Goal: Information Seeking & Learning: Learn about a topic

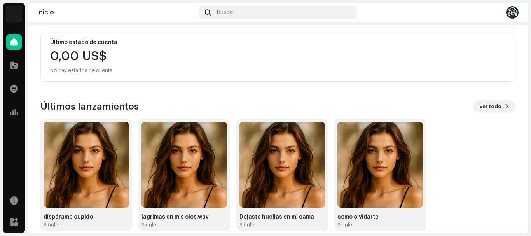
scroll to position [148, 0]
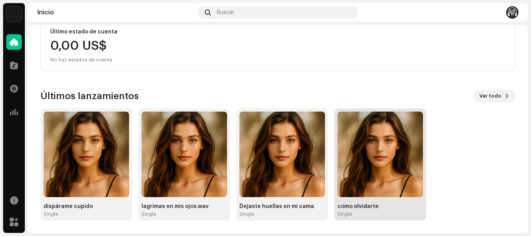
click at [376, 158] on img at bounding box center [379, 153] width 85 height 85
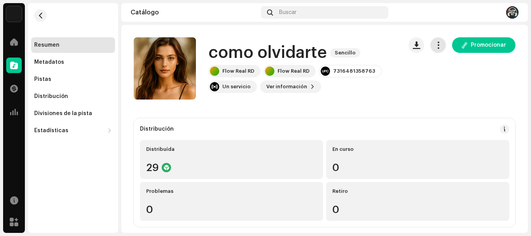
click at [434, 46] on span "button" at bounding box center [437, 45] width 7 height 6
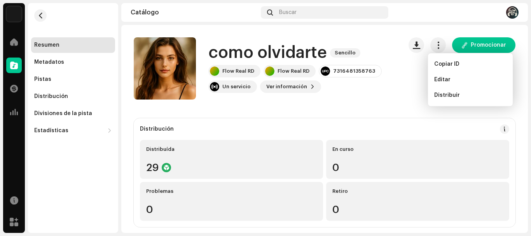
drag, startPoint x: 374, startPoint y: 30, endPoint x: 369, endPoint y: 30, distance: 4.7
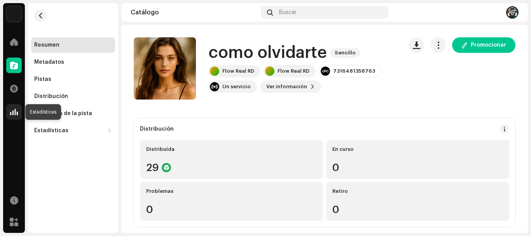
click at [13, 111] on span at bounding box center [14, 112] width 8 height 6
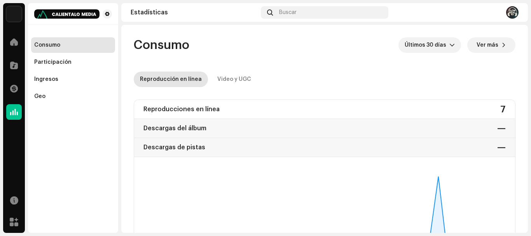
click at [494, 45] on button "Ver más" at bounding box center [491, 45] width 48 height 16
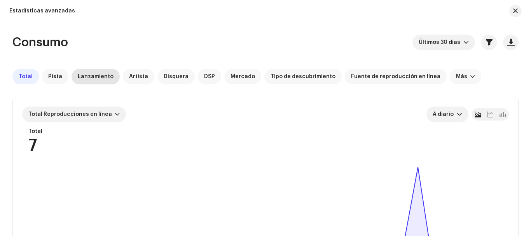
click at [89, 79] on span "Lanzamiento" at bounding box center [96, 76] width 36 height 6
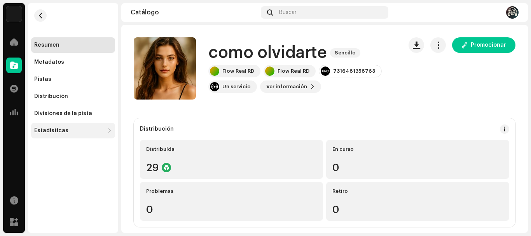
click at [49, 129] on div "Estadísticas" at bounding box center [51, 130] width 34 height 6
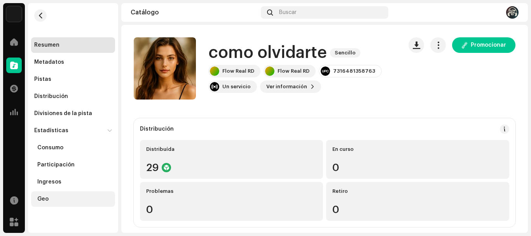
click at [42, 198] on div "Geo" at bounding box center [42, 199] width 11 height 6
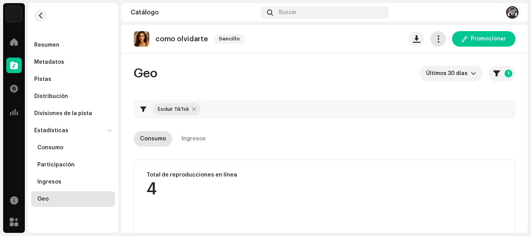
click at [434, 39] on span "button" at bounding box center [437, 39] width 7 height 6
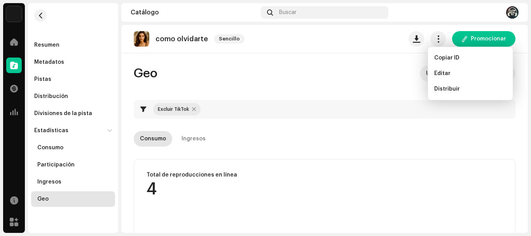
click at [350, 35] on div "como olvidarte Sencillo Promocionar" at bounding box center [324, 39] width 381 height 16
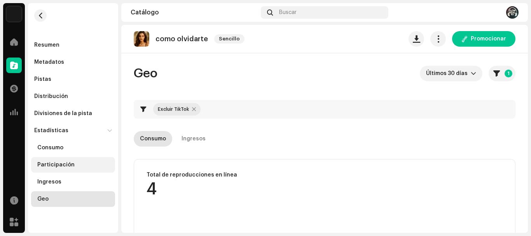
click at [48, 164] on div "Participación" at bounding box center [55, 165] width 37 height 6
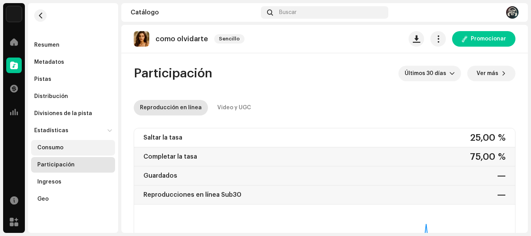
click at [56, 147] on div "Consumo" at bounding box center [50, 147] width 26 height 6
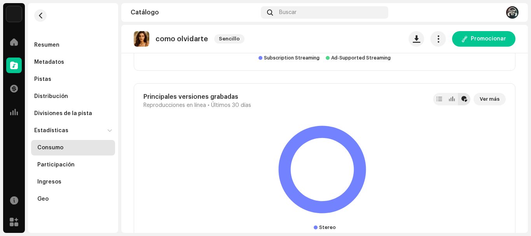
scroll to position [1560, 0]
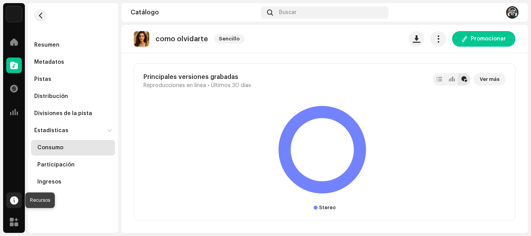
click at [11, 202] on span at bounding box center [14, 200] width 8 height 6
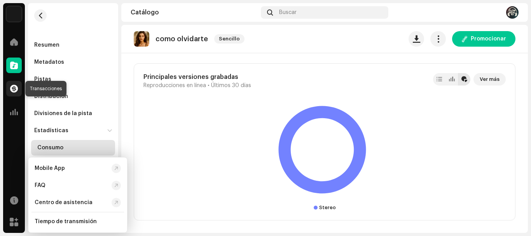
click at [10, 88] on span at bounding box center [14, 88] width 8 height 6
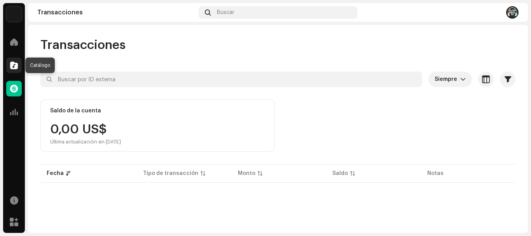
click at [14, 63] on span at bounding box center [14, 65] width 8 height 6
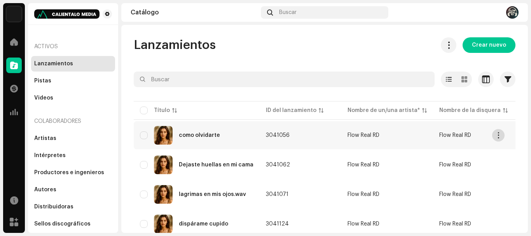
click at [498, 135] on span "button" at bounding box center [498, 135] width 6 height 6
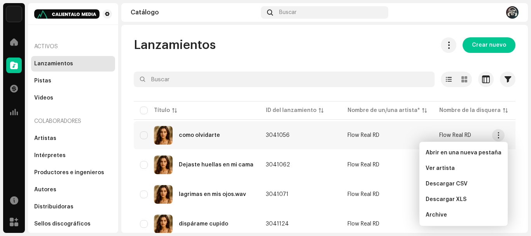
click at [406, 56] on div "Lanzamientos Crear nuevo Seleccionado 0 Opciones Filtros Estado de distribución…" at bounding box center [324, 147] width 406 height 221
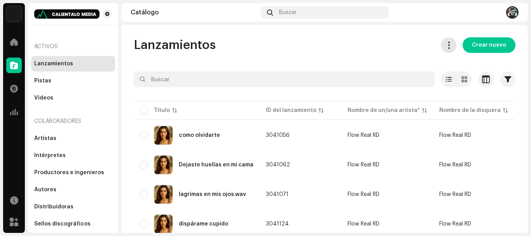
click at [447, 43] on span at bounding box center [448, 45] width 7 height 6
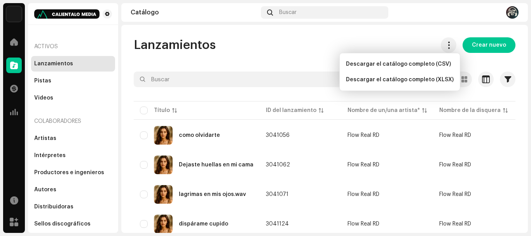
click at [392, 33] on div "Lanzamientos Crear nuevo Seleccionado 0 Opciones Filtros Estado de distribución…" at bounding box center [324, 129] width 406 height 208
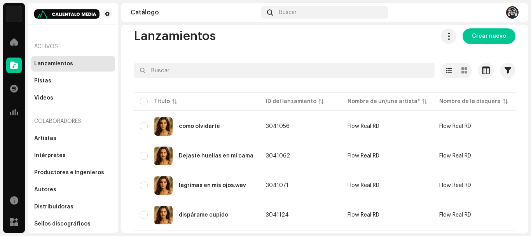
scroll to position [28, 0]
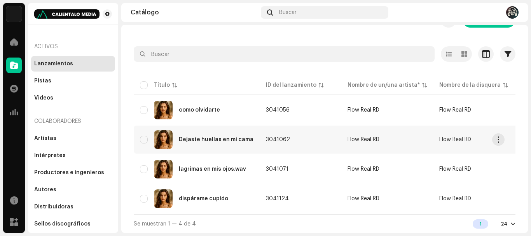
click at [211, 137] on div "Dejaste huellas en mi cama" at bounding box center [216, 139] width 75 height 5
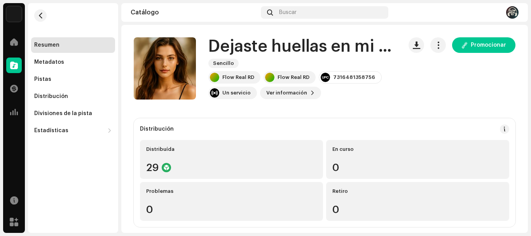
click at [383, 50] on h1 "Dejaste huellas en mi cama" at bounding box center [302, 47] width 188 height 18
click at [435, 46] on span "button" at bounding box center [437, 45] width 7 height 6
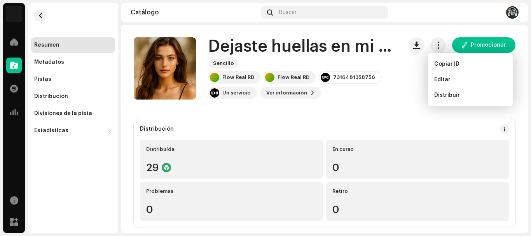
click at [395, 96] on div "Dejaste huellas en mi cama Sencillo Flow Real RD Flow Real RD 7316481358756 Un …" at bounding box center [324, 68] width 381 height 62
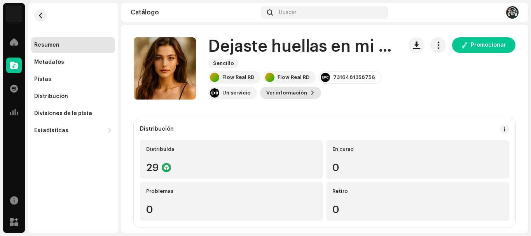
click at [295, 93] on span "Ver información" at bounding box center [286, 93] width 41 height 16
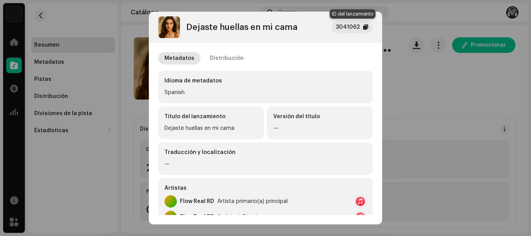
click at [364, 29] on div at bounding box center [365, 27] width 5 height 6
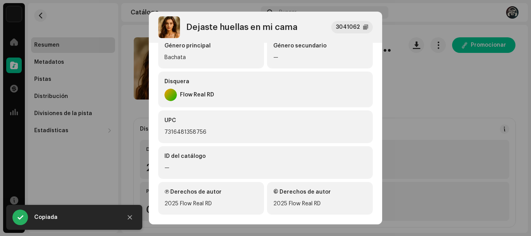
scroll to position [205, 0]
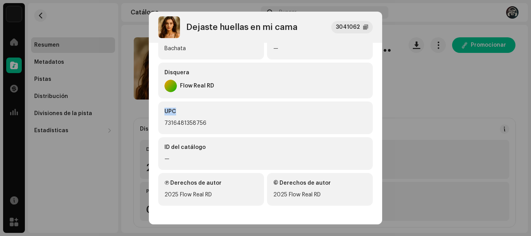
drag, startPoint x: 380, startPoint y: 99, endPoint x: 378, endPoint y: 107, distance: 8.4
click at [380, 99] on div "Metadatos Distribución Idioma de metadatos Spanish Título del lanzamiento Dejas…" at bounding box center [265, 129] width 233 height 172
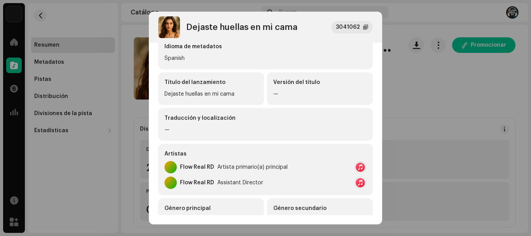
scroll to position [0, 0]
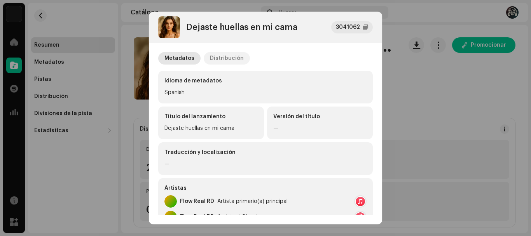
click at [220, 61] on div "Distribución" at bounding box center [227, 58] width 34 height 12
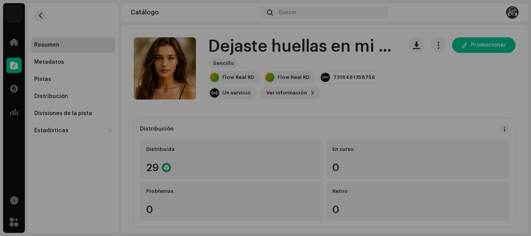
click at [418, 96] on div "Dejaste huellas en mi cama 3041062 Metadatos Distribución Fecha de lanzamiento …" at bounding box center [265, 118] width 531 height 236
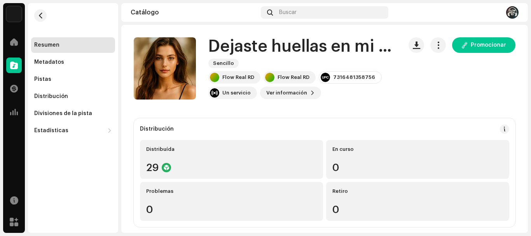
click at [510, 11] on img at bounding box center [512, 12] width 12 height 12
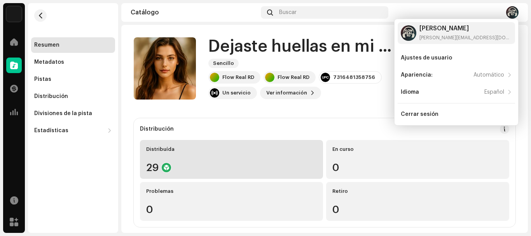
click at [271, 146] on div "Distribuída 29" at bounding box center [231, 159] width 183 height 39
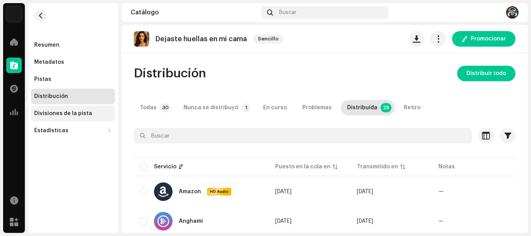
click at [53, 112] on div "Divisiones de la pista" at bounding box center [63, 113] width 58 height 6
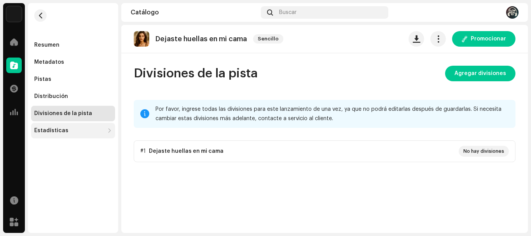
click at [52, 131] on div "Estadísticas" at bounding box center [51, 130] width 34 height 6
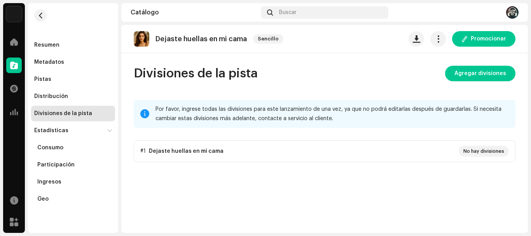
click at [14, 17] on img at bounding box center [14, 14] width 16 height 16
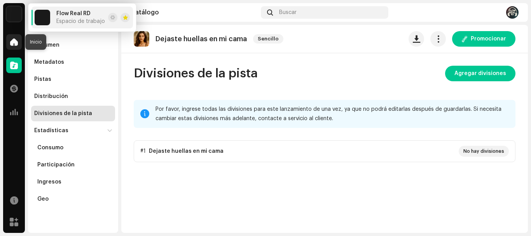
click at [13, 43] on span at bounding box center [14, 42] width 8 height 6
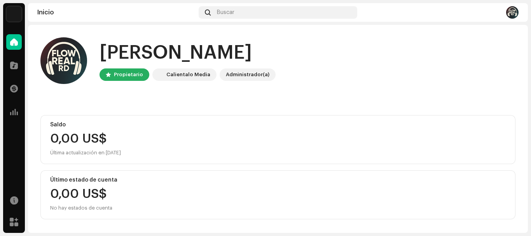
click at [246, 73] on div "Administrador(a)" at bounding box center [247, 74] width 43 height 9
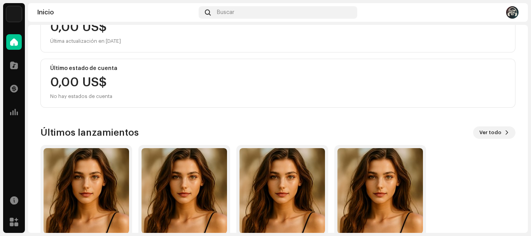
scroll to position [148, 0]
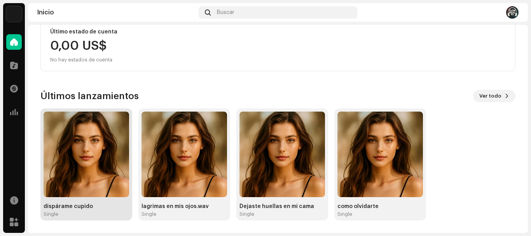
click at [90, 182] on img at bounding box center [85, 153] width 85 height 85
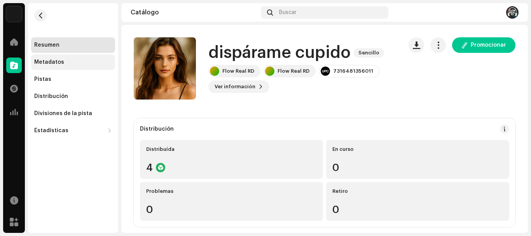
click at [48, 62] on div "Metadatos" at bounding box center [49, 62] width 30 height 6
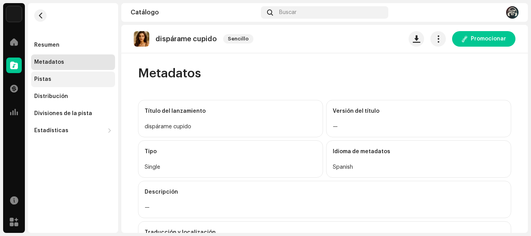
click at [47, 81] on div "Pistas" at bounding box center [42, 79] width 17 height 6
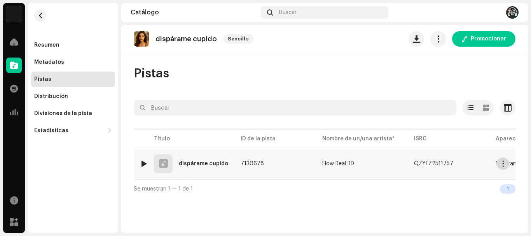
click at [505, 164] on span "button" at bounding box center [503, 163] width 6 height 6
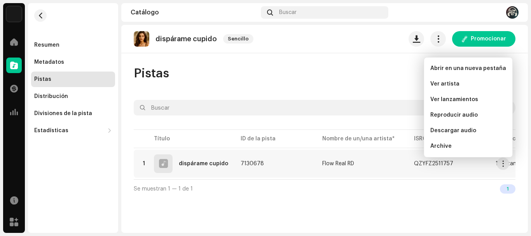
click at [308, 202] on div "dispárame cupido Sencillo Promocionar Pistas Seleccionado 0 Opciones Filtros Es…" at bounding box center [324, 129] width 406 height 208
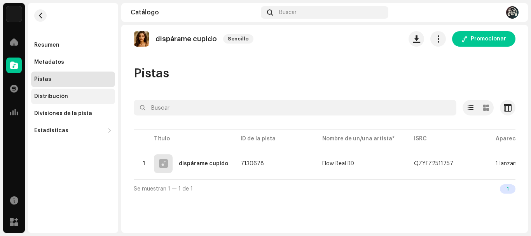
click at [57, 97] on div "Distribución" at bounding box center [51, 96] width 34 height 6
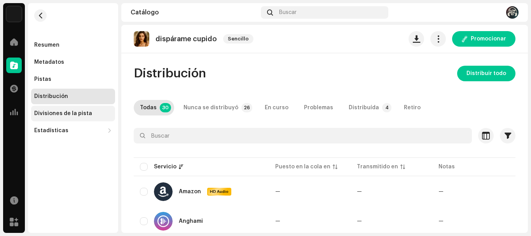
click at [57, 114] on div "Divisiones de la pista" at bounding box center [63, 113] width 58 height 6
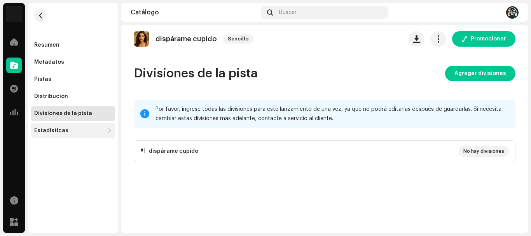
click at [56, 127] on div "Estadísticas" at bounding box center [73, 131] width 84 height 16
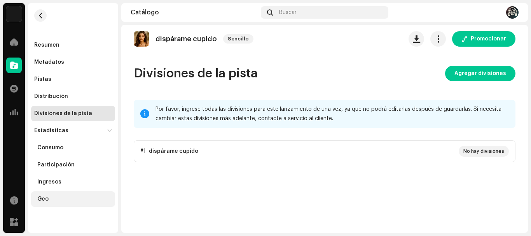
click at [46, 198] on div "Geo" at bounding box center [42, 199] width 11 height 6
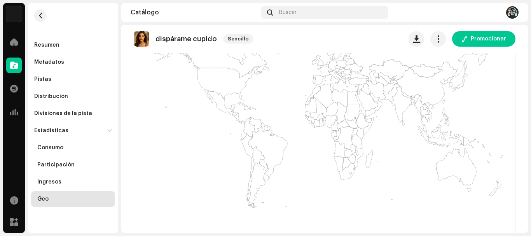
scroll to position [227, 0]
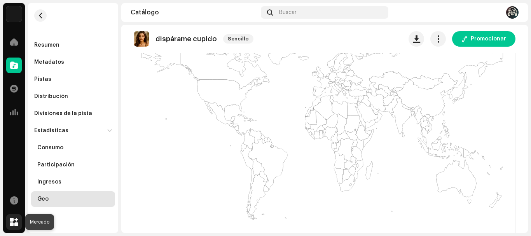
click at [11, 223] on span at bounding box center [14, 222] width 9 height 6
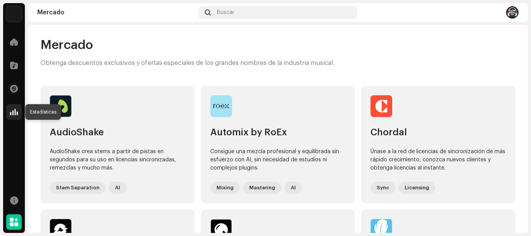
click at [15, 114] on span at bounding box center [14, 112] width 8 height 6
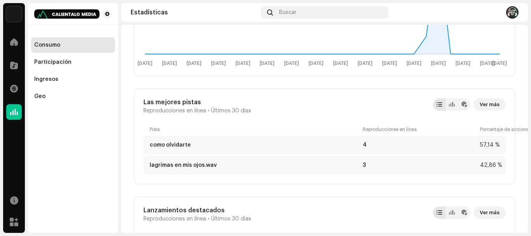
scroll to position [259, 0]
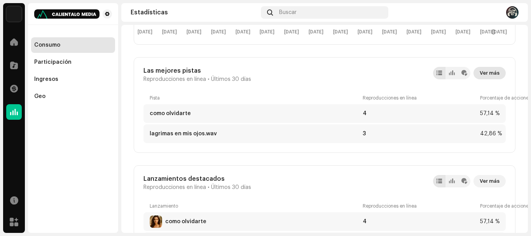
click at [492, 71] on span "Ver más" at bounding box center [489, 73] width 20 height 16
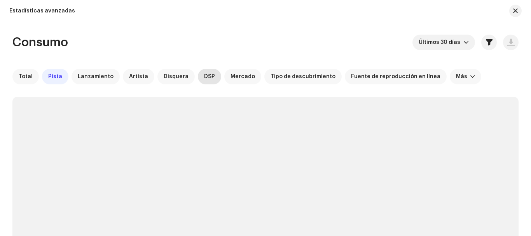
click at [204, 78] on span "DSP" at bounding box center [209, 76] width 11 height 6
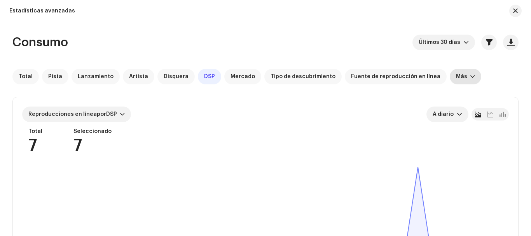
click at [470, 77] on div at bounding box center [472, 76] width 5 height 6
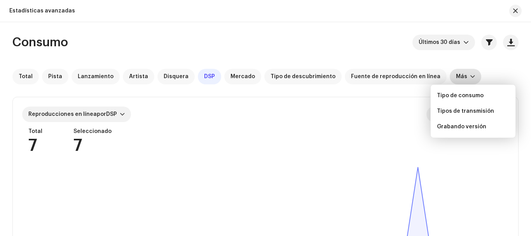
click at [259, 128] on div "Total 7 Seleccionado 7" at bounding box center [268, 141] width 480 height 26
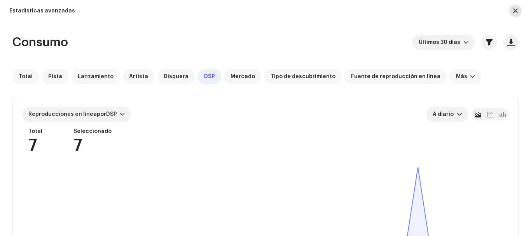
click at [516, 10] on span "button" at bounding box center [515, 11] width 5 height 6
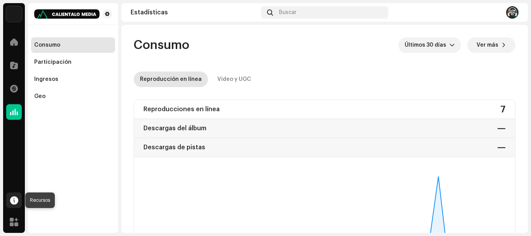
click at [14, 200] on span at bounding box center [14, 200] width 8 height 6
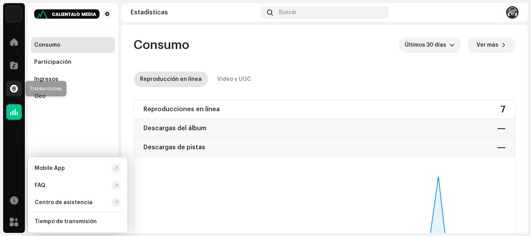
click at [18, 87] on div at bounding box center [14, 89] width 16 height 16
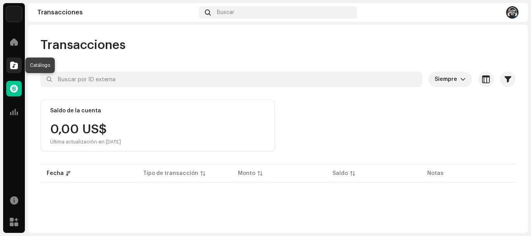
click at [14, 66] on span at bounding box center [14, 65] width 8 height 6
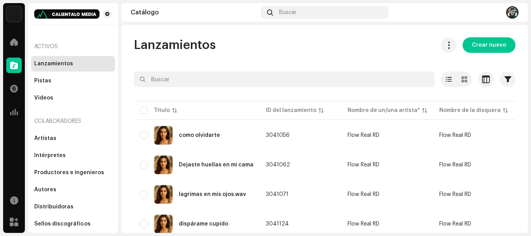
click at [45, 45] on div "Activos" at bounding box center [73, 46] width 84 height 19
click at [11, 42] on span at bounding box center [14, 42] width 8 height 6
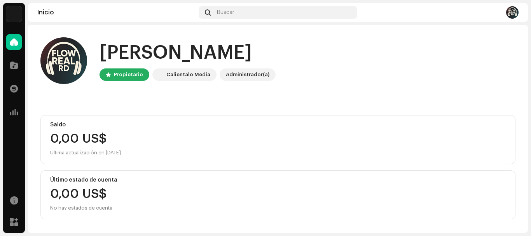
click at [11, 42] on span at bounding box center [14, 42] width 8 height 6
click at [72, 66] on img at bounding box center [63, 60] width 47 height 47
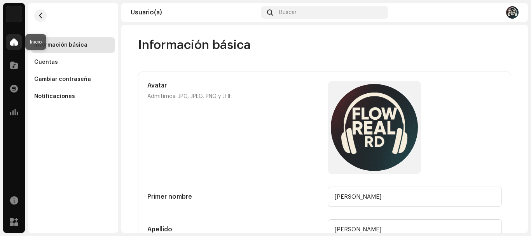
click at [18, 41] on div at bounding box center [14, 42] width 16 height 16
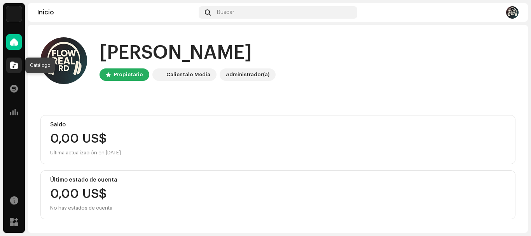
click at [12, 67] on span at bounding box center [14, 65] width 8 height 6
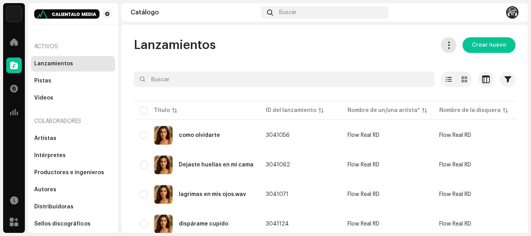
click at [446, 46] on span at bounding box center [448, 45] width 7 height 6
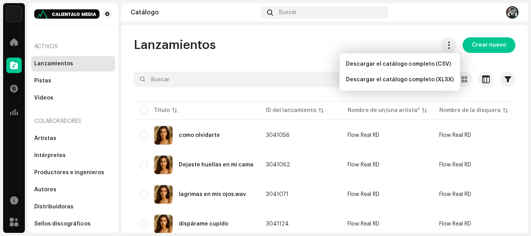
drag, startPoint x: 331, startPoint y: 37, endPoint x: 315, endPoint y: 35, distance: 16.4
click at [320, 35] on div "Lanzamientos Crear nuevo Seleccionado 0 Opciones Filtros Estado de distribución…" at bounding box center [324, 129] width 406 height 208
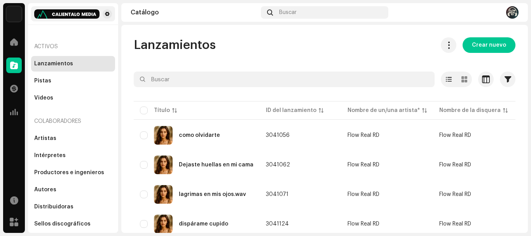
click at [73, 14] on img at bounding box center [66, 13] width 65 height 9
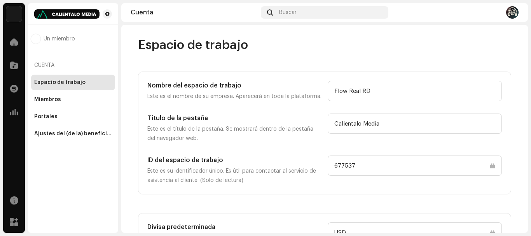
drag, startPoint x: 527, startPoint y: 56, endPoint x: 527, endPoint y: 101, distance: 44.3
click at [527, 101] on div "Flow Real RD Inicio Catálogo Transacciones Estadísticas Recursos Mercado Un mie…" at bounding box center [265, 118] width 531 height 236
click at [13, 41] on span at bounding box center [14, 42] width 8 height 6
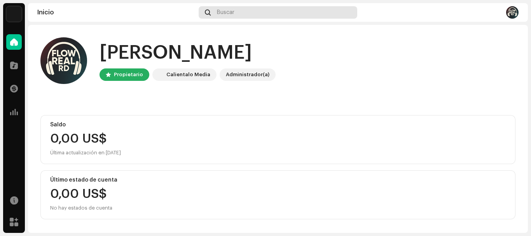
click at [241, 11] on div "Buscar" at bounding box center [277, 12] width 158 height 12
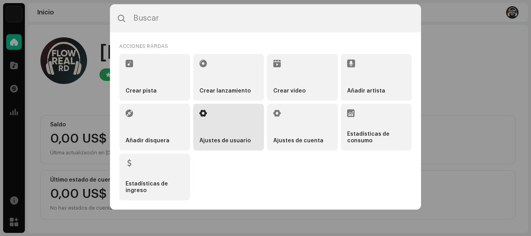
click at [223, 128] on li "Ajustes de usuario" at bounding box center [228, 127] width 71 height 47
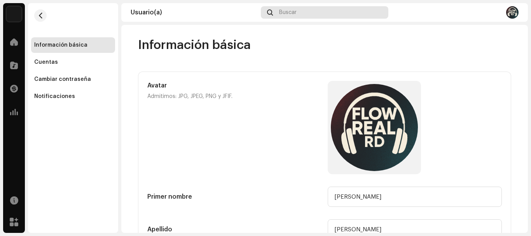
click at [292, 9] on span "Buscar" at bounding box center [287, 12] width 17 height 6
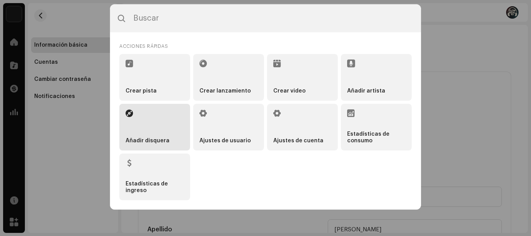
click at [155, 130] on li "Añadir disquera" at bounding box center [154, 127] width 71 height 47
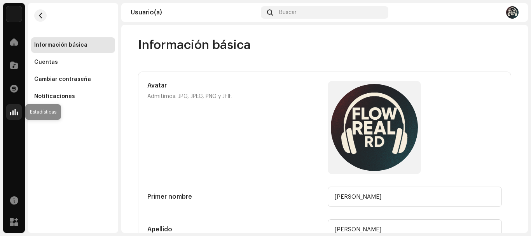
click at [12, 112] on span at bounding box center [14, 112] width 8 height 6
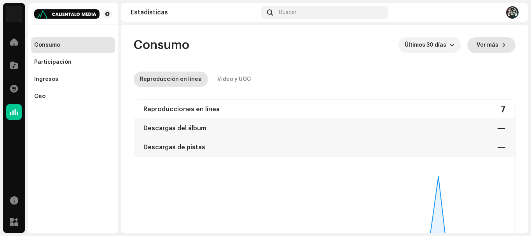
click at [492, 45] on span "Ver más" at bounding box center [487, 45] width 22 height 16
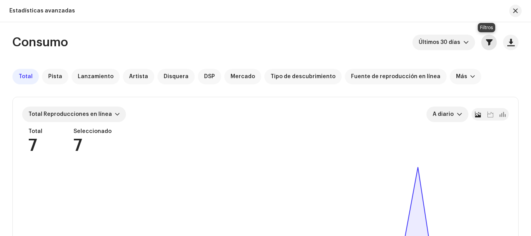
click at [487, 42] on span "button" at bounding box center [488, 42] width 7 height 6
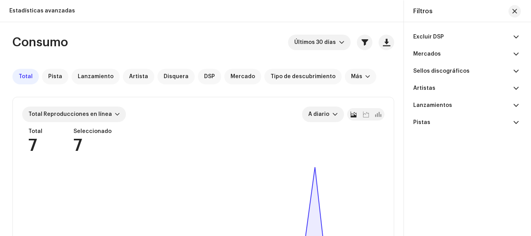
click at [515, 35] on span at bounding box center [515, 37] width 5 height 6
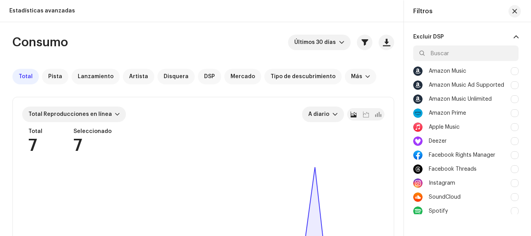
click at [515, 35] on span at bounding box center [515, 37] width 5 height 6
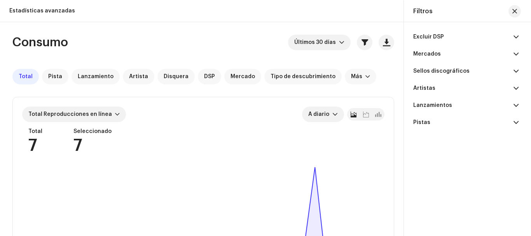
click at [515, 55] on span at bounding box center [515, 54] width 5 height 6
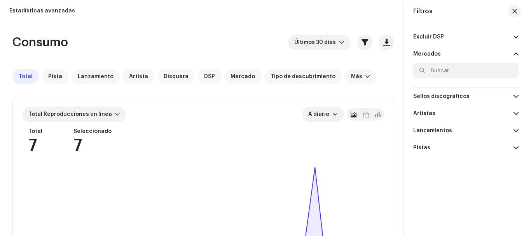
click at [515, 55] on span at bounding box center [515, 54] width 5 height 6
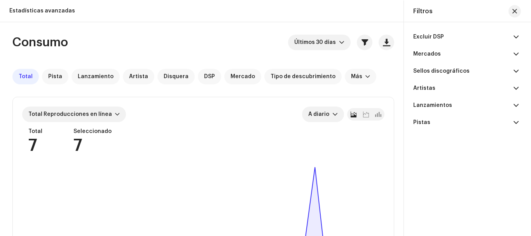
click at [515, 71] on span at bounding box center [515, 71] width 5 height 6
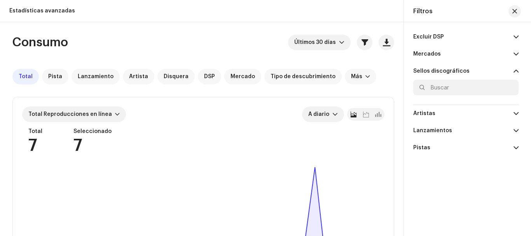
click at [515, 71] on span at bounding box center [515, 71] width 5 height 6
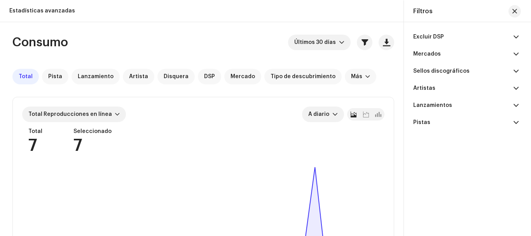
click at [515, 88] on span at bounding box center [515, 88] width 5 height 6
click at [515, 104] on span at bounding box center [515, 105] width 5 height 6
click at [515, 105] on span at bounding box center [515, 105] width 5 height 6
click at [516, 123] on span at bounding box center [515, 122] width 5 height 6
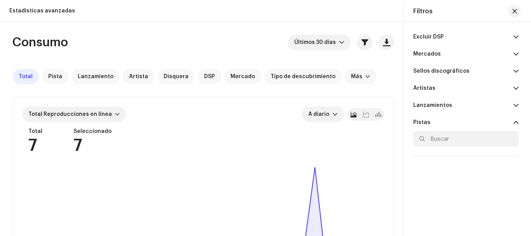
click at [516, 123] on span at bounding box center [515, 122] width 5 height 6
click at [39, 10] on div "Estadísticas avanzadas" at bounding box center [42, 11] width 66 height 6
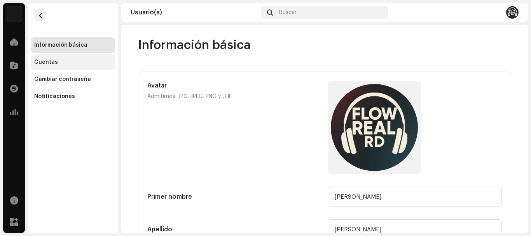
click at [43, 62] on div "Cuentas" at bounding box center [46, 62] width 24 height 6
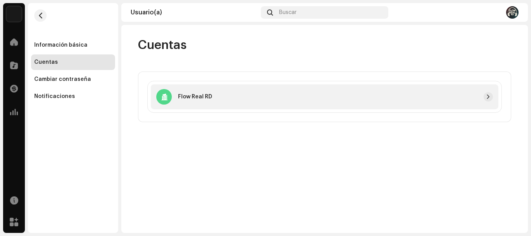
click at [474, 96] on div at bounding box center [352, 96] width 280 height 9
click at [485, 97] on span "button" at bounding box center [487, 97] width 5 height 6
click at [15, 43] on span at bounding box center [14, 42] width 8 height 6
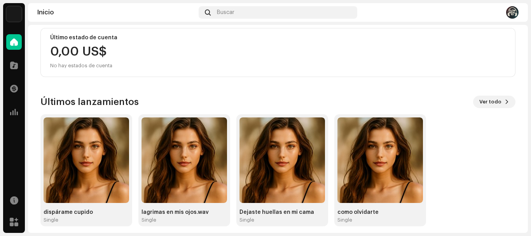
scroll to position [148, 0]
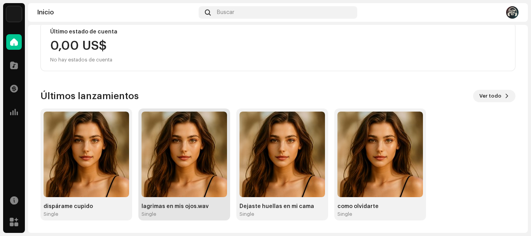
click at [186, 157] on img at bounding box center [183, 153] width 85 height 85
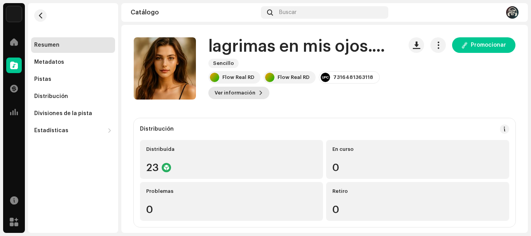
click at [250, 92] on span "Ver información" at bounding box center [234, 93] width 41 height 16
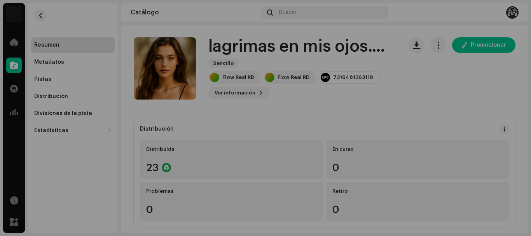
click at [418, 94] on div "lagrimas en mis ojos.wav 3041071 Metadatos Distribución Idioma de metadatos Spa…" at bounding box center [265, 118] width 531 height 236
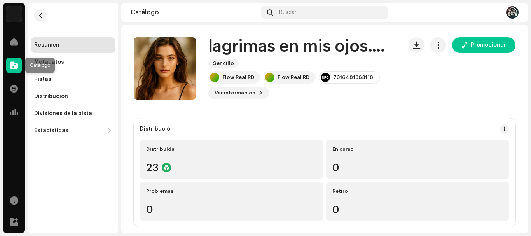
click at [21, 70] on div at bounding box center [14, 65] width 16 height 16
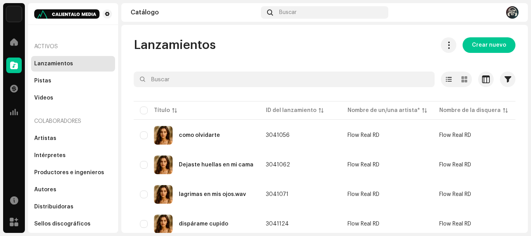
click at [63, 66] on div "Lanzamientos" at bounding box center [53, 64] width 39 height 6
click at [222, 165] on div "Dejaste huellas en mi cama" at bounding box center [216, 164] width 75 height 5
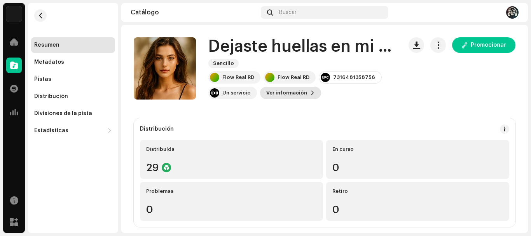
click at [303, 94] on span "Ver información" at bounding box center [286, 93] width 41 height 16
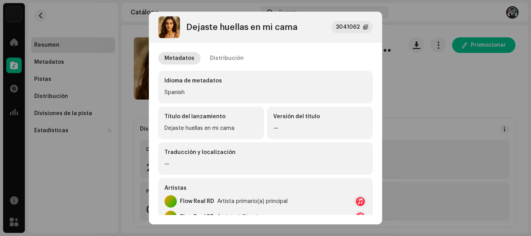
click at [358, 203] on div at bounding box center [359, 201] width 9 height 9
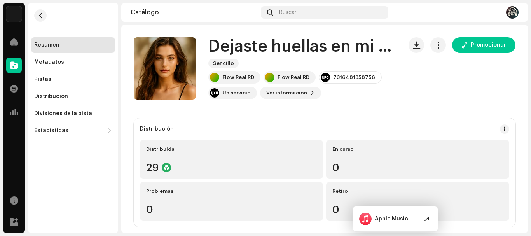
click at [412, 144] on div "Dejaste huellas en mi cama 3041062 Metadatos Distribución Idioma de metadatos S…" at bounding box center [265, 118] width 531 height 236
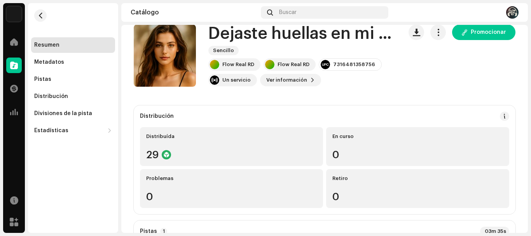
scroll to position [16, 0]
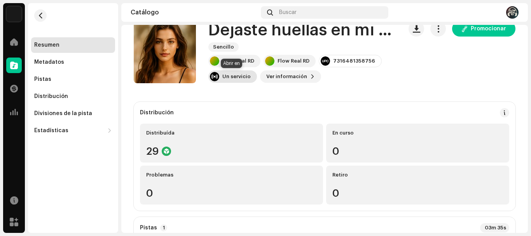
click at [232, 77] on div "Un servicio" at bounding box center [236, 76] width 28 height 6
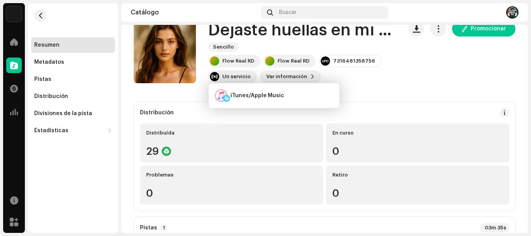
click at [370, 80] on div "Flow Real RD Flow Real RD 7316481358756 Un servicio Ver información Promocionar" at bounding box center [302, 69] width 188 height 28
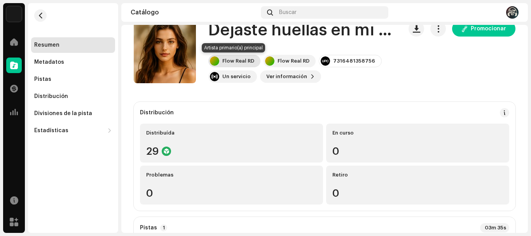
click at [237, 60] on div "Flow Real RD" at bounding box center [238, 61] width 32 height 6
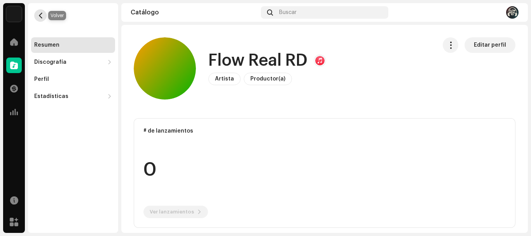
click at [38, 12] on span "button" at bounding box center [41, 15] width 6 height 6
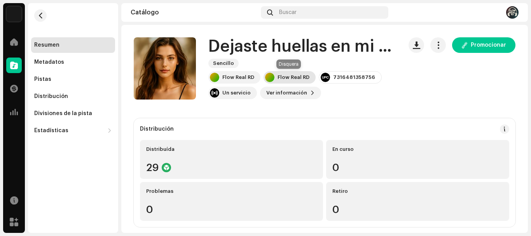
click at [284, 77] on div "Flow Real RD" at bounding box center [293, 77] width 32 height 6
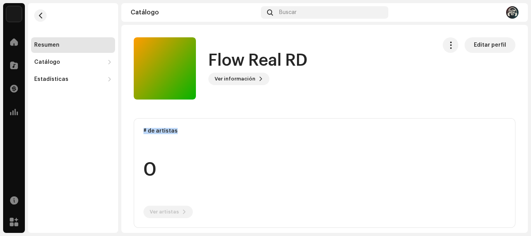
drag, startPoint x: 528, startPoint y: 60, endPoint x: 520, endPoint y: 82, distance: 23.2
click at [512, 111] on div "Flow Real RD Inicio Catálogo Transacciones Estadísticas Recursos Mercado Resume…" at bounding box center [265, 118] width 531 height 236
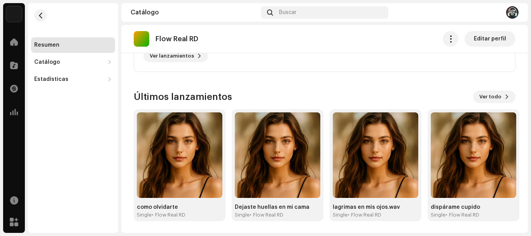
scroll to position [272, 0]
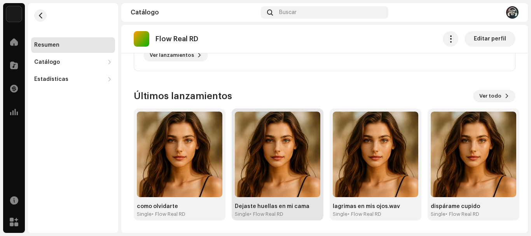
click at [291, 180] on img at bounding box center [277, 153] width 85 height 85
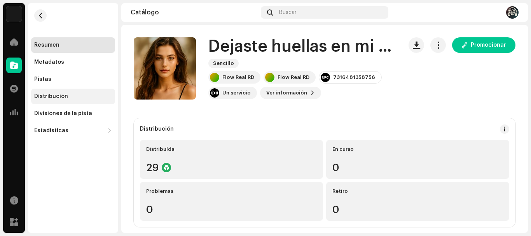
click at [47, 97] on div "Distribución" at bounding box center [51, 96] width 34 height 6
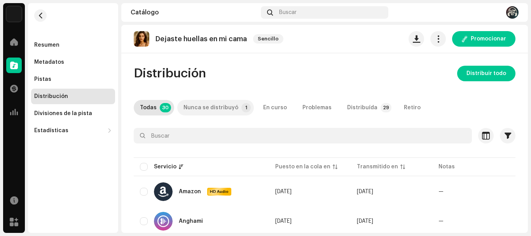
click at [217, 108] on div "Nunca se distribuyó" at bounding box center [210, 108] width 55 height 16
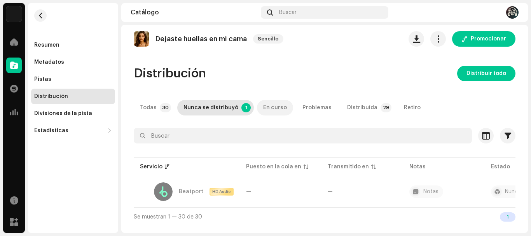
click at [271, 106] on div "En curso" at bounding box center [275, 108] width 24 height 16
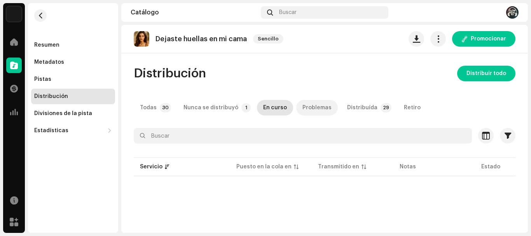
click at [296, 106] on p-tab "Problemas" at bounding box center [317, 108] width 42 height 16
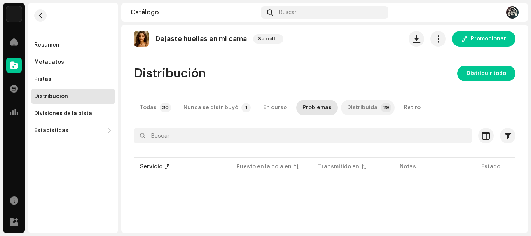
click at [353, 109] on div "Distribuída" at bounding box center [362, 108] width 30 height 16
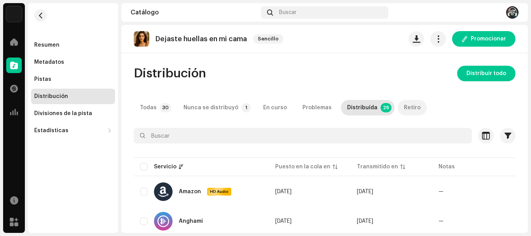
click at [404, 109] on div "Retiro" at bounding box center [412, 108] width 17 height 16
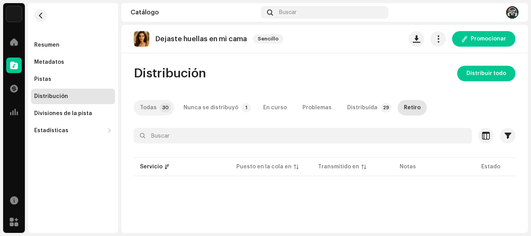
click at [150, 106] on div "Todas" at bounding box center [148, 108] width 17 height 16
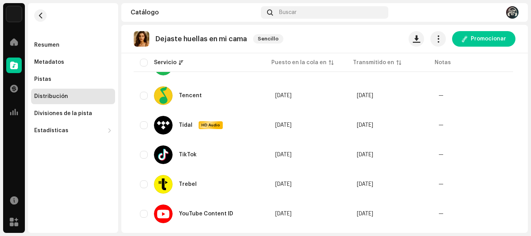
scroll to position [854, 0]
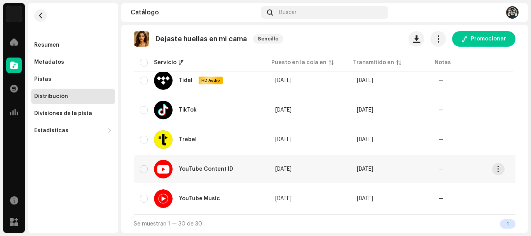
click at [214, 167] on div "YouTube Content ID" at bounding box center [206, 168] width 54 height 5
click at [197, 167] on div "YouTube Content ID" at bounding box center [206, 168] width 54 height 5
click at [497, 166] on span "button" at bounding box center [498, 169] width 6 height 6
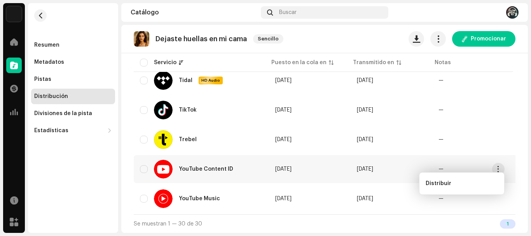
click at [373, 166] on span "[DATE]" at bounding box center [365, 168] width 16 height 5
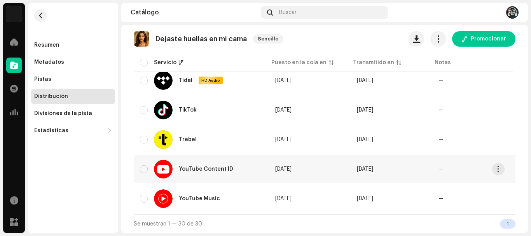
click at [367, 166] on span "[DATE]" at bounding box center [365, 168] width 16 height 5
click at [287, 159] on td "[DATE]" at bounding box center [310, 169] width 82 height 28
click at [55, 113] on div "Divisiones de la pista" at bounding box center [63, 113] width 58 height 6
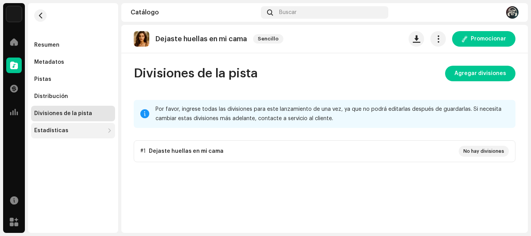
click at [45, 129] on div "Estadísticas" at bounding box center [51, 130] width 34 height 6
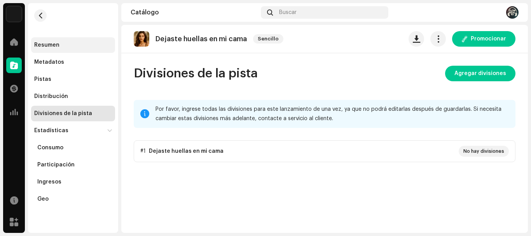
click at [51, 44] on div "Resumen" at bounding box center [46, 45] width 25 height 6
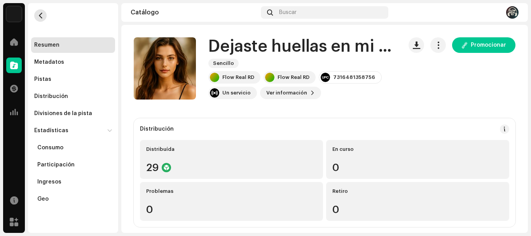
click at [40, 15] on span "button" at bounding box center [41, 15] width 6 height 6
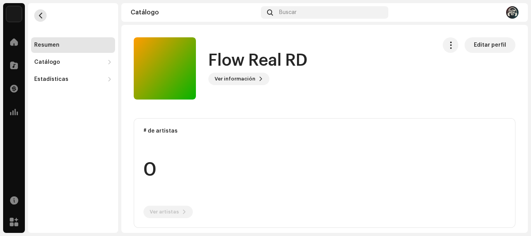
click at [42, 15] on button "button" at bounding box center [40, 15] width 12 height 12
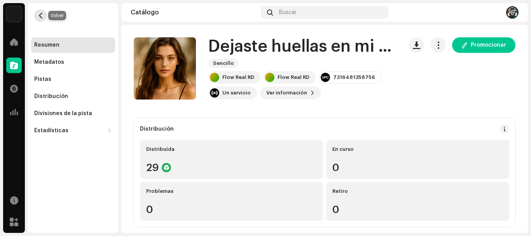
click at [40, 16] on span "button" at bounding box center [41, 15] width 6 height 6
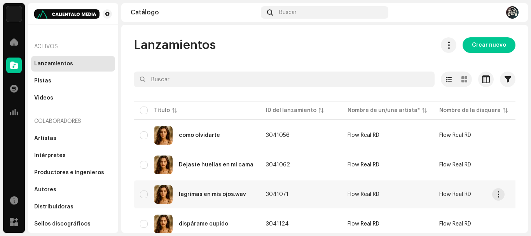
click at [207, 192] on div "lagrimas en mis ojos.wav" at bounding box center [212, 193] width 67 height 5
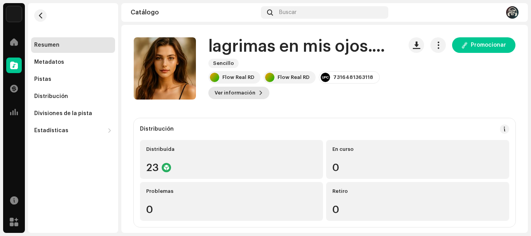
click at [253, 94] on button "Ver información" at bounding box center [238, 93] width 61 height 12
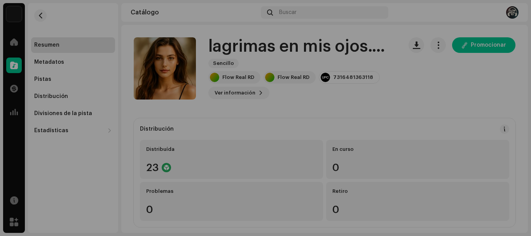
click at [405, 18] on div "lagrimas en mis ojos.wav 3041071 Metadatos Distribución Idioma de metadatos Spa…" at bounding box center [265, 118] width 531 height 236
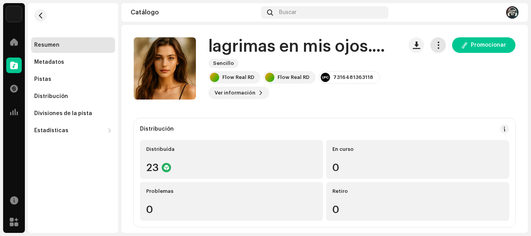
click at [435, 45] on span "button" at bounding box center [437, 45] width 7 height 6
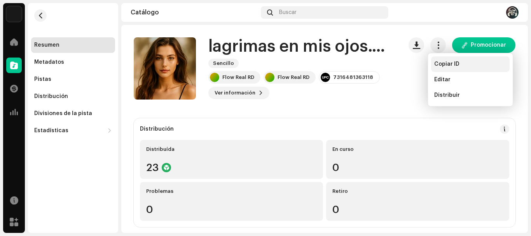
click at [448, 66] on span "Copiar ID" at bounding box center [446, 64] width 25 height 6
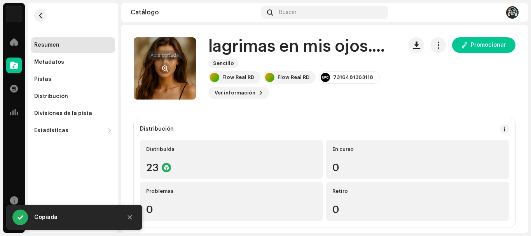
click at [162, 74] on button "button" at bounding box center [164, 68] width 12 height 12
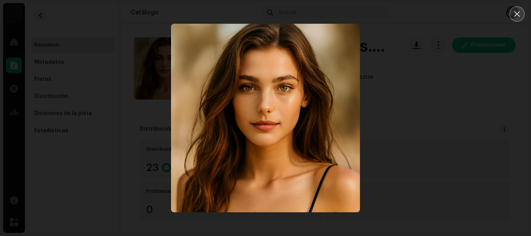
click at [516, 16] on icon "Close" at bounding box center [516, 13] width 7 height 7
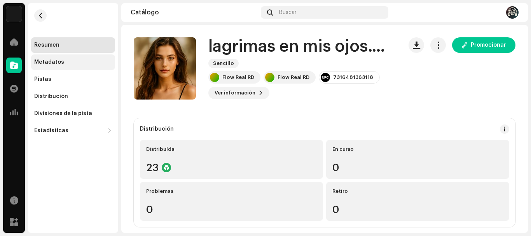
click at [44, 62] on div "Metadatos" at bounding box center [49, 62] width 30 height 6
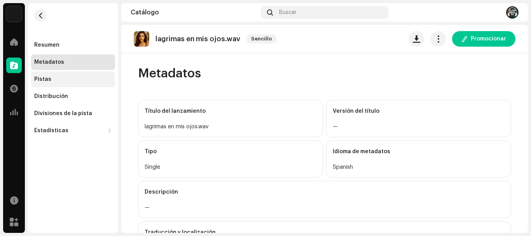
click at [45, 75] on div "Pistas" at bounding box center [73, 79] width 84 height 16
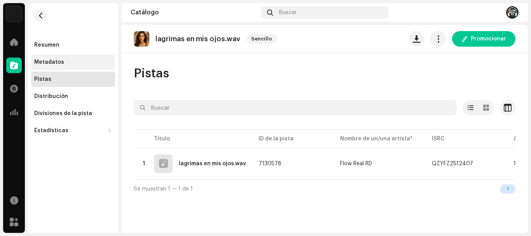
click at [51, 61] on div "Metadatos" at bounding box center [49, 62] width 30 height 6
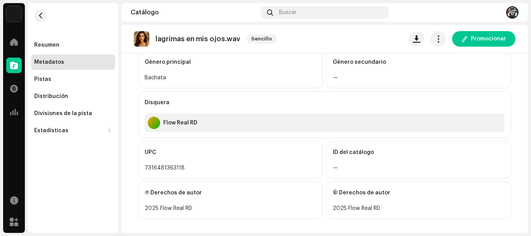
scroll to position [290, 0]
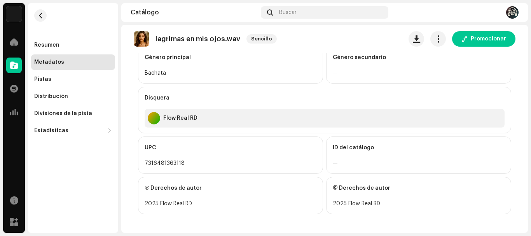
click at [166, 163] on div "7316481363118" at bounding box center [230, 162] width 172 height 9
click at [172, 115] on div "Flow Real RD" at bounding box center [180, 118] width 34 height 6
click at [58, 113] on div "Divisiones de la pista" at bounding box center [63, 113] width 58 height 6
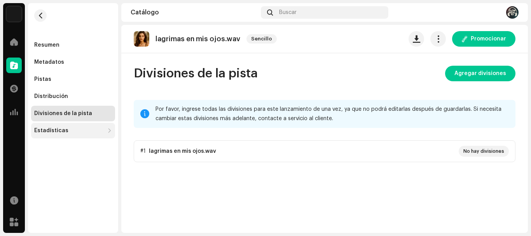
click at [62, 132] on div "Estadísticas" at bounding box center [51, 130] width 34 height 6
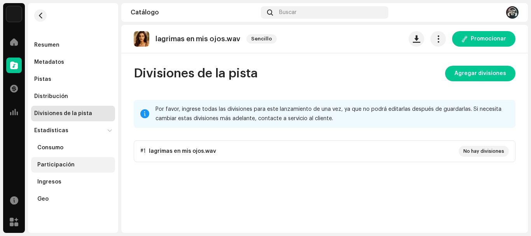
click at [59, 162] on div "Participación" at bounding box center [55, 165] width 37 height 6
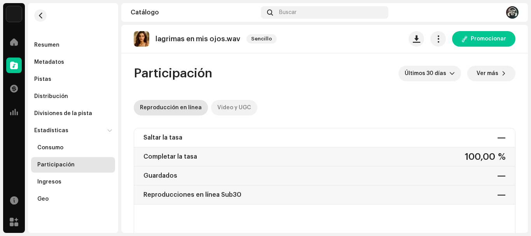
click at [229, 106] on div "Video y UGC" at bounding box center [234, 108] width 34 height 16
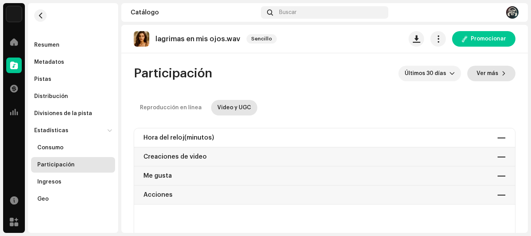
click at [490, 75] on span "Ver más" at bounding box center [487, 74] width 22 height 16
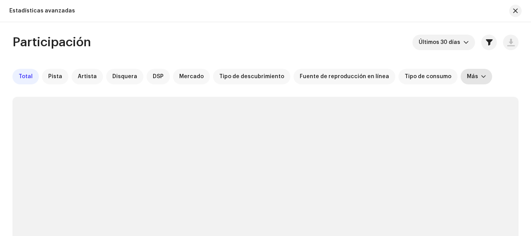
click at [481, 78] on div at bounding box center [483, 76] width 5 height 6
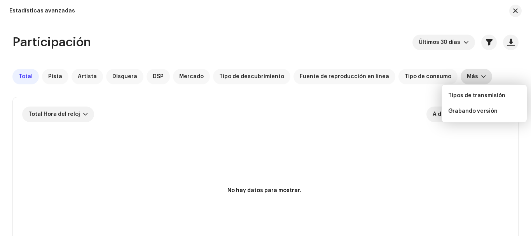
click at [363, 123] on div "Total Hora del reloj A diario Total 0 Seleccionado 0 No hay datos para mostrar." at bounding box center [265, 182] width 505 height 171
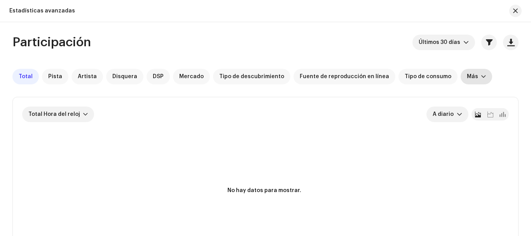
click at [466, 79] on div "Más" at bounding box center [471, 76] width 11 height 6
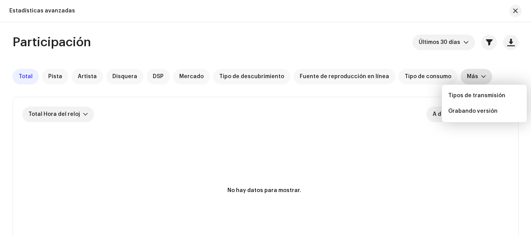
click at [383, 117] on div "Total Hora del reloj A diario" at bounding box center [265, 114] width 486 height 16
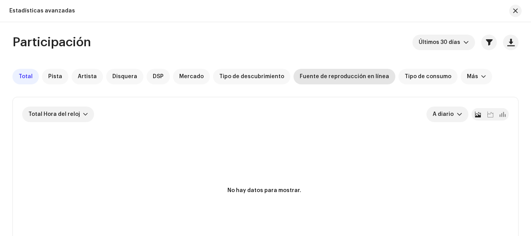
click at [351, 76] on span "Fuente de reproducción en línea" at bounding box center [343, 76] width 89 height 6
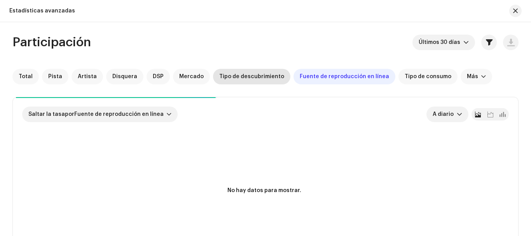
click at [232, 79] on span "Tipo de descubrimiento" at bounding box center [251, 76] width 65 height 6
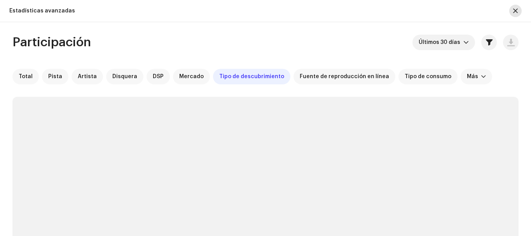
click at [515, 12] on span "button" at bounding box center [515, 11] width 5 height 6
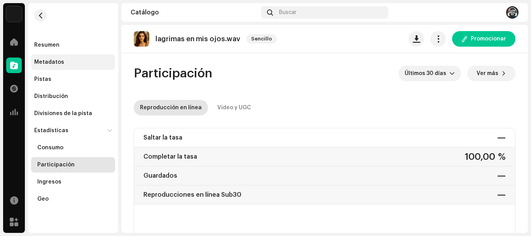
click at [48, 63] on div "Metadatos" at bounding box center [49, 62] width 30 height 6
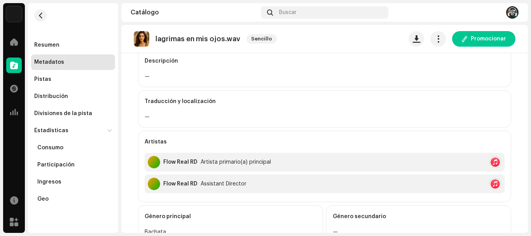
scroll to position [153, 0]
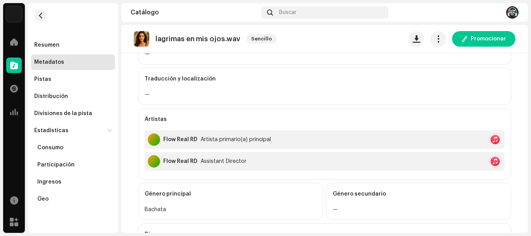
click at [491, 159] on div at bounding box center [494, 161] width 9 height 9
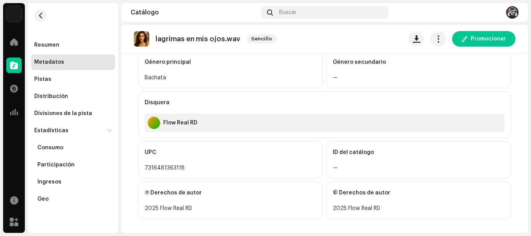
scroll to position [290, 0]
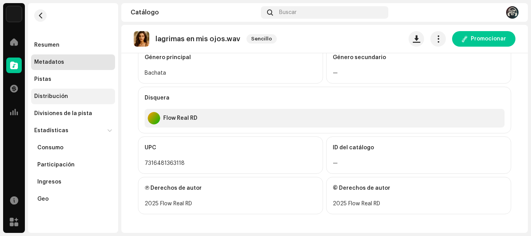
click at [56, 98] on div "Distribución" at bounding box center [51, 96] width 34 height 6
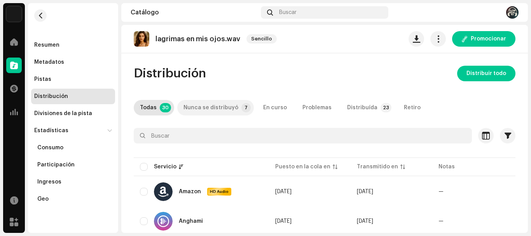
click at [217, 108] on div "Nunca se distribuyó" at bounding box center [210, 108] width 55 height 16
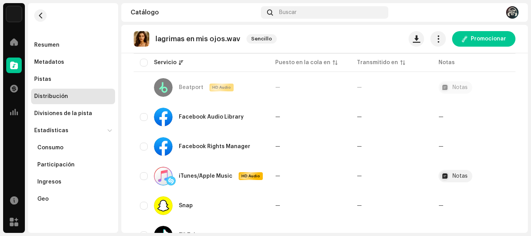
scroll to position [94, 0]
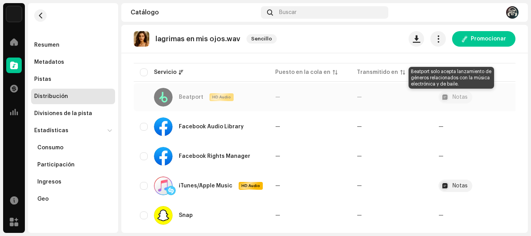
click at [442, 98] on div at bounding box center [444, 96] width 9 height 9
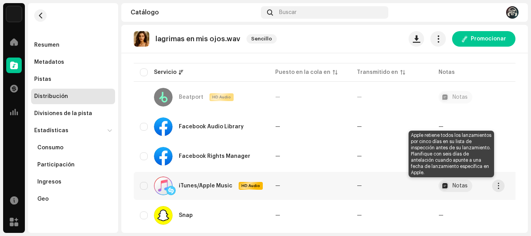
click at [446, 186] on div "Notas" at bounding box center [455, 185] width 34 height 12
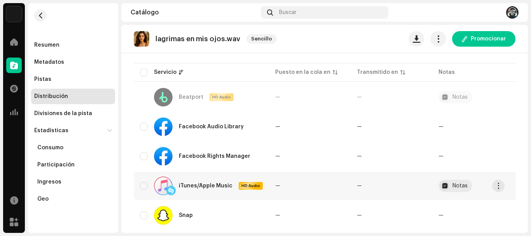
click at [440, 186] on div at bounding box center [444, 185] width 9 height 9
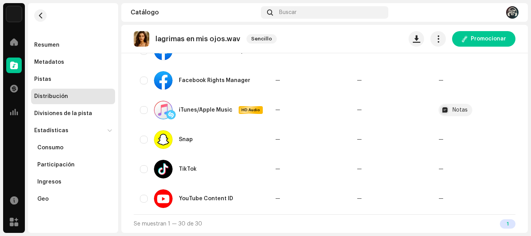
scroll to position [0, 0]
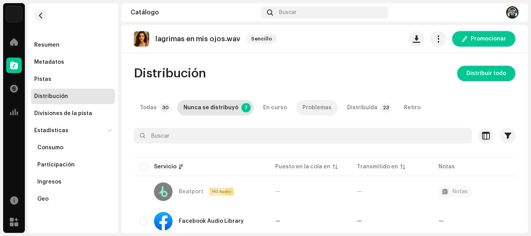
click at [306, 108] on div "Problemas" at bounding box center [316, 108] width 29 height 16
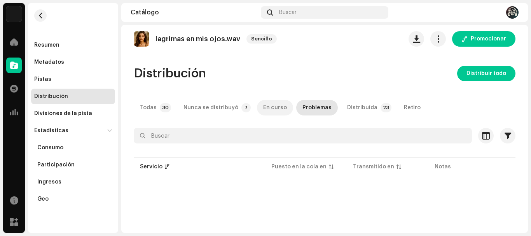
click at [270, 109] on div "En curso" at bounding box center [275, 108] width 24 height 16
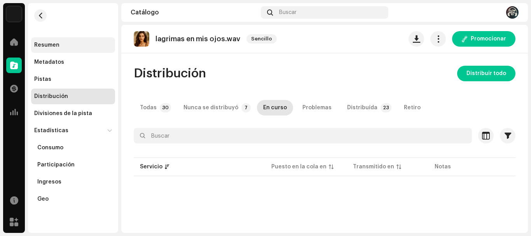
click at [50, 47] on div "Resumen" at bounding box center [46, 45] width 25 height 6
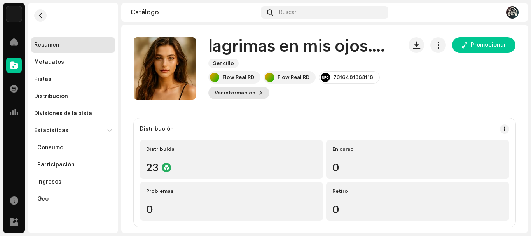
click at [252, 91] on span "Ver información" at bounding box center [234, 93] width 41 height 16
click at [456, 17] on div "lagrimas en mis ojos.wav 3041071 Metadatos Distribución Idioma de metadatos Spa…" at bounding box center [265, 118] width 531 height 236
click at [14, 64] on span at bounding box center [14, 65] width 8 height 6
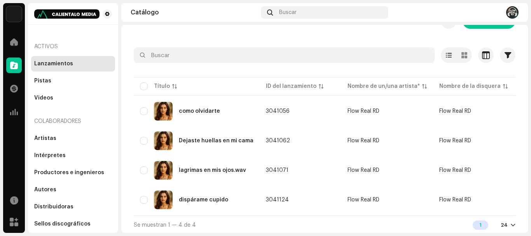
scroll to position [28, 0]
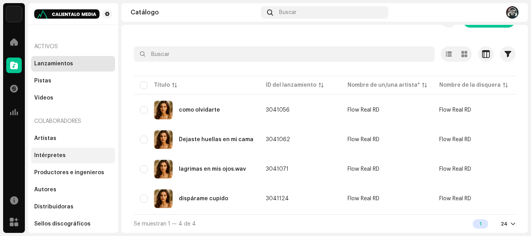
click at [49, 157] on div "Intérpretes" at bounding box center [49, 155] width 31 height 6
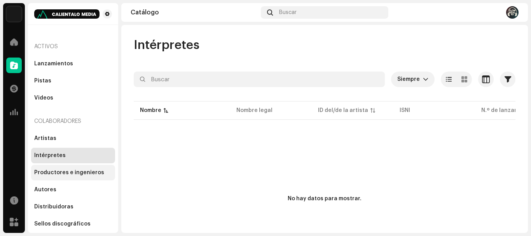
click at [59, 172] on div "Productores e ingenieros" at bounding box center [69, 172] width 70 height 6
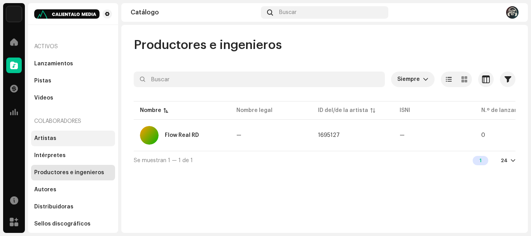
click at [50, 136] on div "Artistas" at bounding box center [45, 138] width 22 height 6
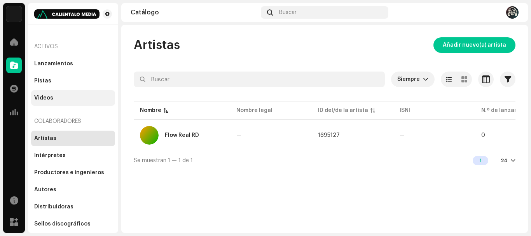
click at [48, 95] on div "Videos" at bounding box center [43, 98] width 19 height 6
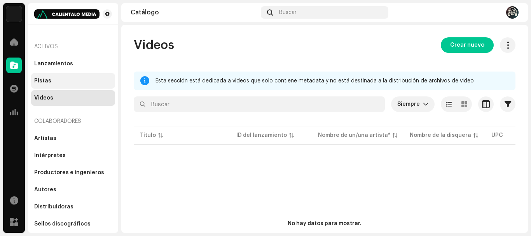
click at [49, 82] on div "Pistas" at bounding box center [42, 81] width 17 height 6
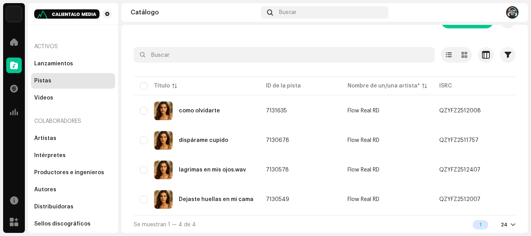
scroll to position [28, 0]
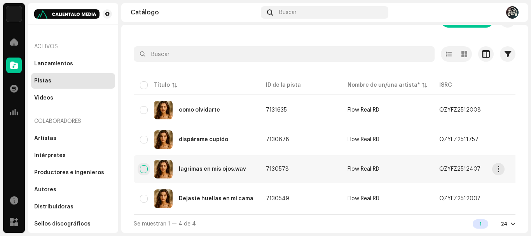
click at [143, 167] on input "checkbox" at bounding box center [144, 169] width 8 height 8
checkbox input "true"
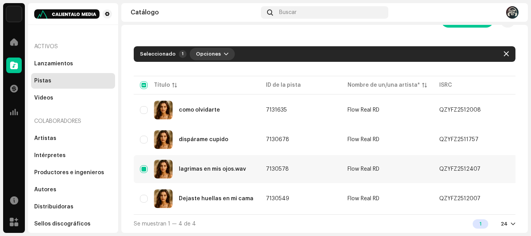
click at [224, 51] on span "button" at bounding box center [226, 54] width 5 height 6
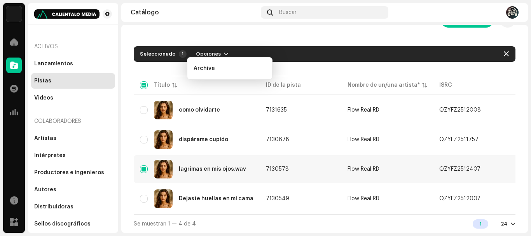
click at [292, 52] on div "Seleccionado 1 Opciones" at bounding box center [324, 54] width 381 height 16
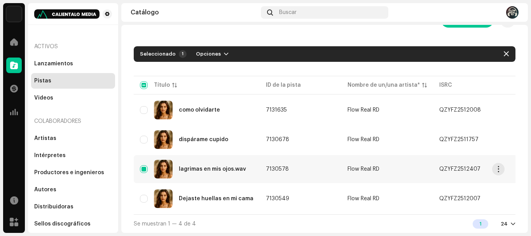
click at [195, 166] on div "lagrimas en mis ojos.wav" at bounding box center [212, 168] width 67 height 5
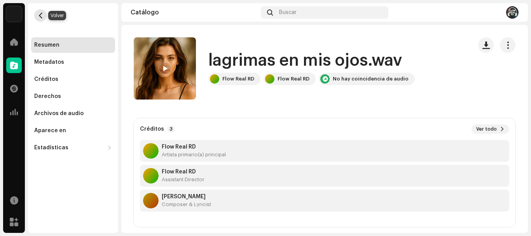
click at [41, 17] on span "button" at bounding box center [41, 15] width 6 height 6
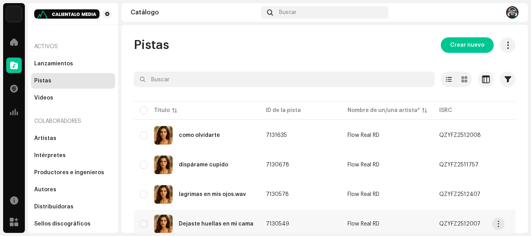
click at [193, 223] on div "Dejaste huellas en mi cama" at bounding box center [216, 223] width 75 height 5
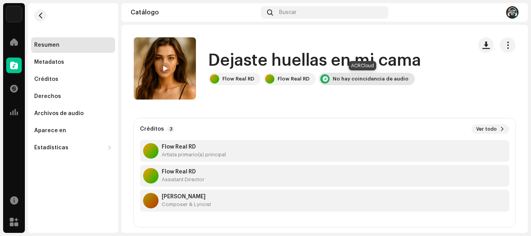
click at [342, 77] on div "No hay coincidencia de audio" at bounding box center [370, 79] width 76 height 6
click at [321, 80] on div at bounding box center [324, 78] width 9 height 9
click at [39, 17] on span "button" at bounding box center [41, 15] width 6 height 6
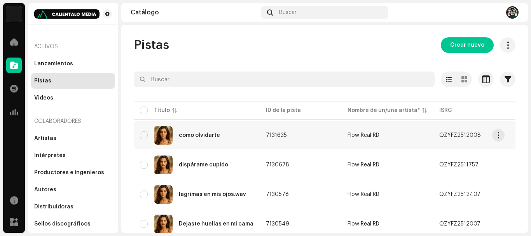
click at [201, 137] on div "como olvidarte" at bounding box center [199, 134] width 41 height 5
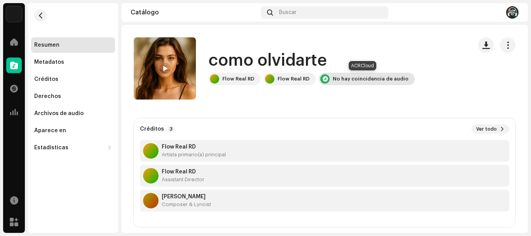
click at [373, 78] on div "No hay coincidencia de audio" at bounding box center [370, 79] width 76 height 6
click at [504, 44] on span "button" at bounding box center [507, 45] width 7 height 6
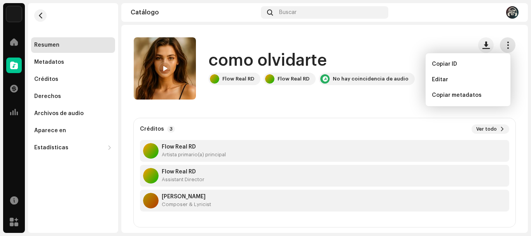
click at [504, 44] on span "button" at bounding box center [507, 45] width 7 height 6
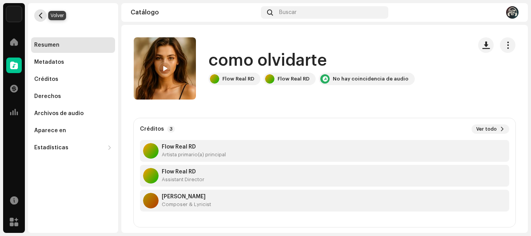
click at [39, 11] on button "button" at bounding box center [40, 15] width 12 height 12
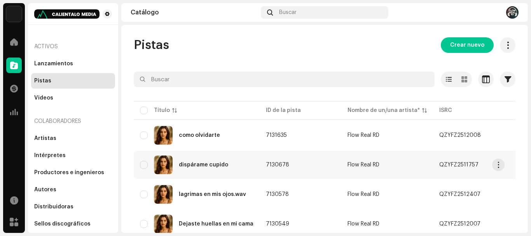
click at [216, 164] on div "dispárame cupido" at bounding box center [203, 164] width 49 height 5
